Goal: Use online tool/utility: Use online tool/utility

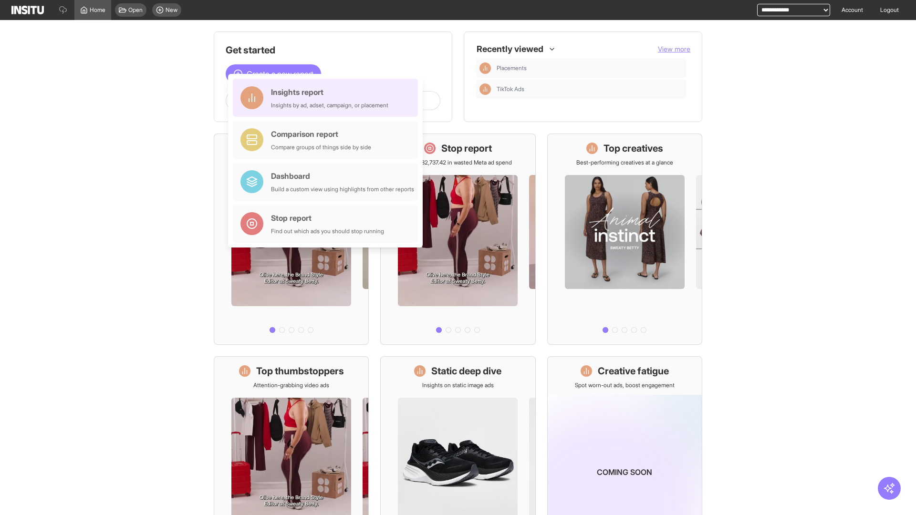
click at [328, 98] on div "Insights report Insights by ad, adset, campaign, or placement" at bounding box center [329, 97] width 117 height 23
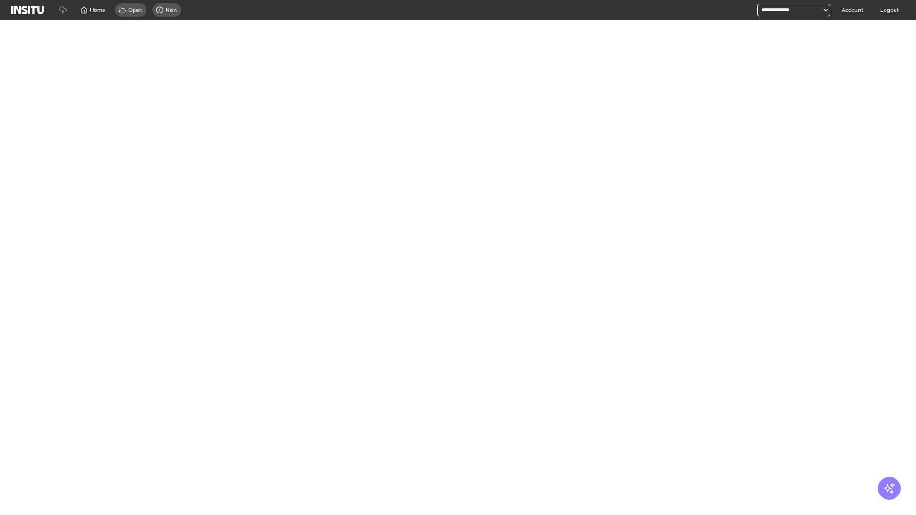
select select "**"
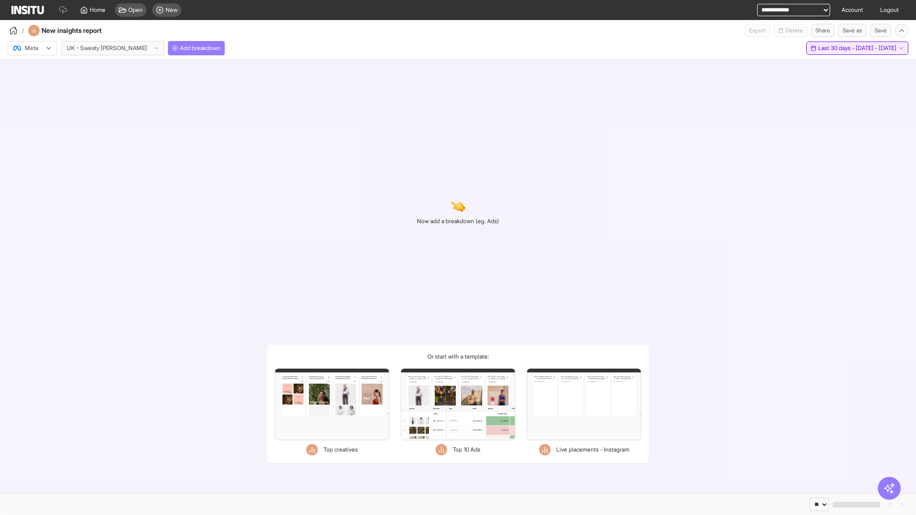
click at [838, 48] on span "Last 30 days - [DATE] - [DATE]" at bounding box center [857, 48] width 78 height 8
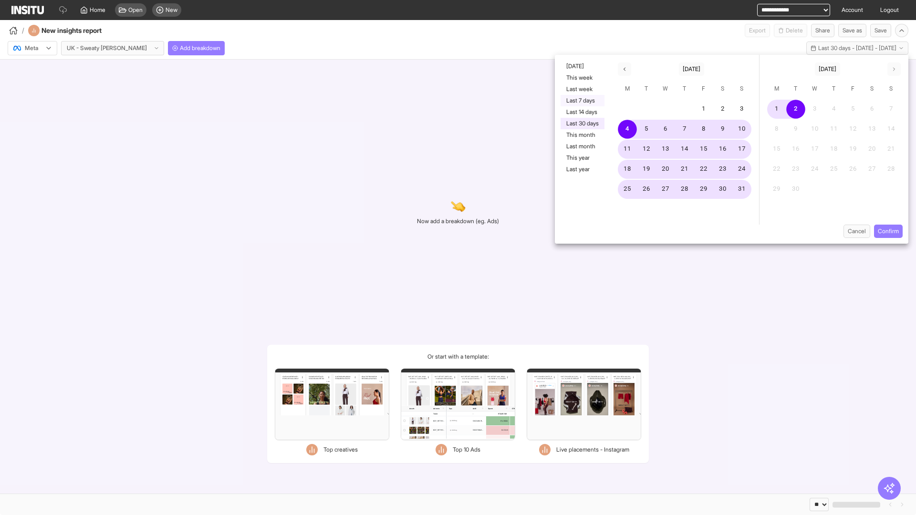
click at [582, 101] on button "Last 7 days" at bounding box center [583, 100] width 44 height 11
